Goal: Find specific page/section: Find specific page/section

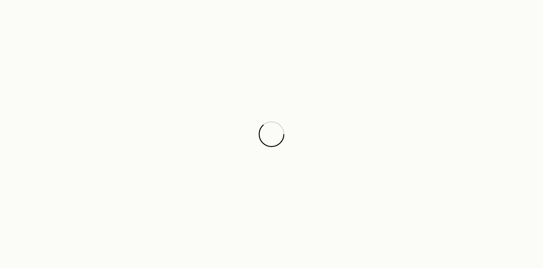
click at [53, 152] on div at bounding box center [271, 134] width 543 height 268
click at [420, 151] on div at bounding box center [271, 134] width 543 height 268
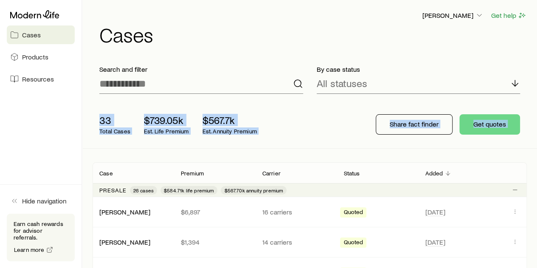
drag, startPoint x: 0, startPoint y: 0, endPoint x: 319, endPoint y: 77, distance: 328.4
click at [282, 135] on div "33 Total Cases $739.05k Est. Life Premium $567.7k Est. Annuity Premium" at bounding box center [228, 124] width 270 height 34
